Goal: Check status: Check status

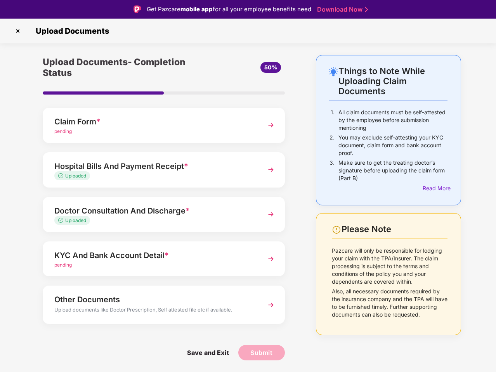
click at [18, 31] on img at bounding box center [18, 31] width 12 height 12
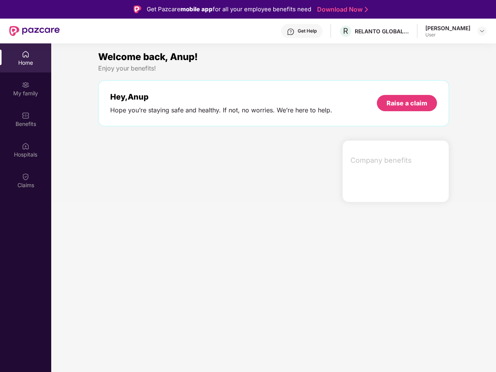
click at [164, 125] on div "Hey, Anup Hope you’re staying safe and healthy. If not, no worries. We’re here …" at bounding box center [273, 103] width 351 height 46
click at [164, 170] on div at bounding box center [217, 171] width 244 height 62
click at [164, 215] on section "Welcome back, Anup! Enjoy your benefits! Hey, Anup Hope you’re staying safe and…" at bounding box center [273, 229] width 445 height 372
click at [164, 259] on section "Welcome back, Anup! Enjoy your benefits! Hey, Anup Hope you’re staying safe and…" at bounding box center [273, 229] width 445 height 372
click at [164, 305] on section "Welcome back, Anup! Enjoy your benefits! Hey, Anup Hope you’re staying safe and…" at bounding box center [273, 229] width 445 height 372
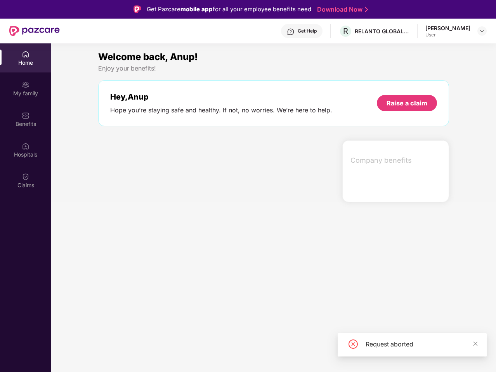
click at [208, 353] on section "Welcome back, Anup! Enjoy your benefits! Hey, Anup Hope you’re staying safe and…" at bounding box center [273, 229] width 445 height 372
click at [261, 353] on section "Welcome back, Anup! Enjoy your benefits! Hey, Anup Hope you’re staying safe and…" at bounding box center [273, 229] width 445 height 372
